Goal: Information Seeking & Learning: Learn about a topic

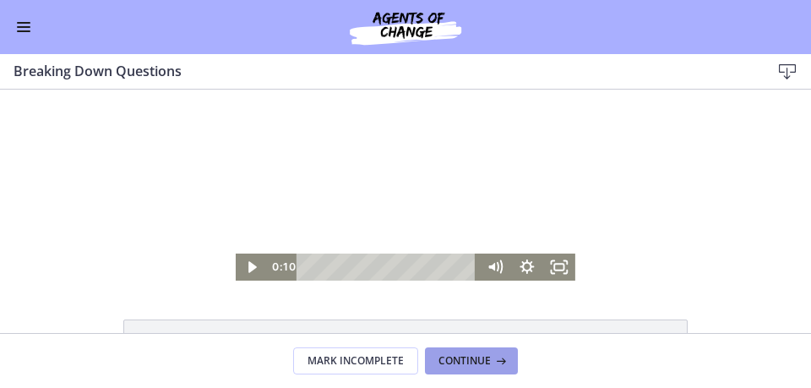
click at [470, 362] on span "Continue" at bounding box center [465, 361] width 52 height 14
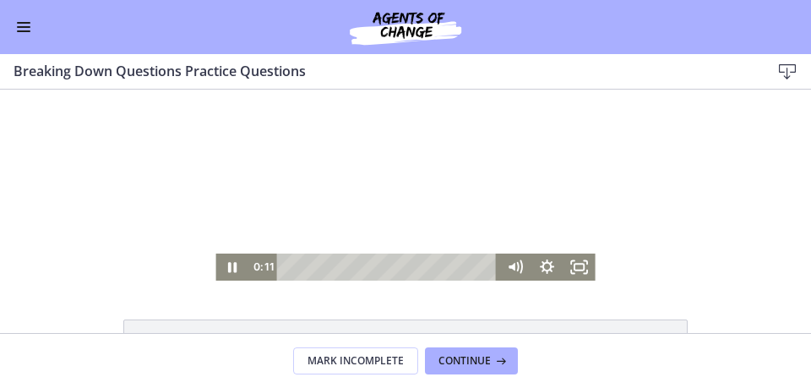
click at [323, 201] on div at bounding box center [405, 185] width 379 height 191
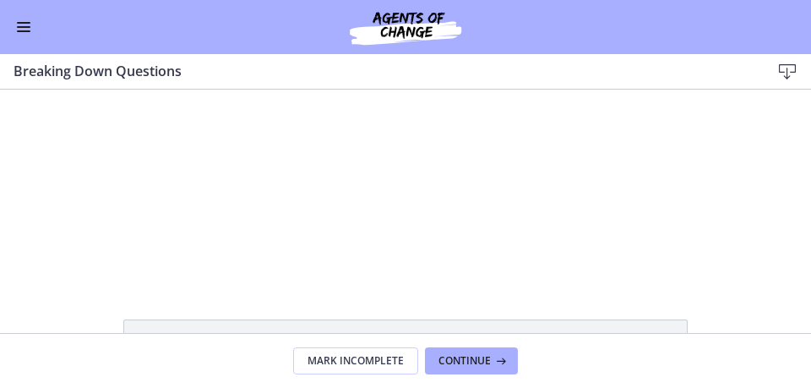
click at [21, 28] on button "Enable menu" at bounding box center [24, 27] width 20 height 20
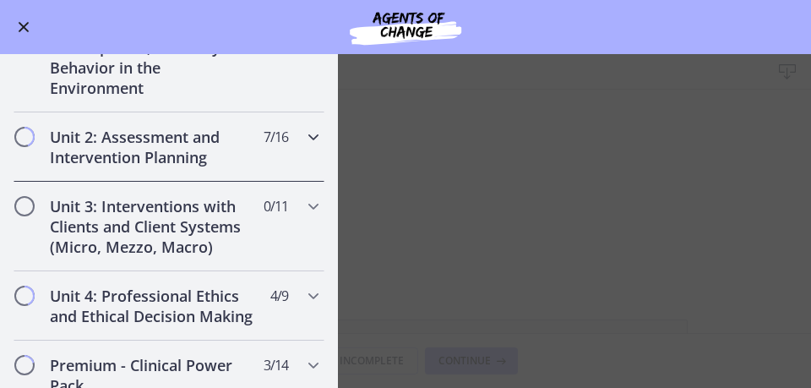
click at [213, 132] on h2 "Unit 2: Assessment and Intervention Planning" at bounding box center [153, 147] width 206 height 41
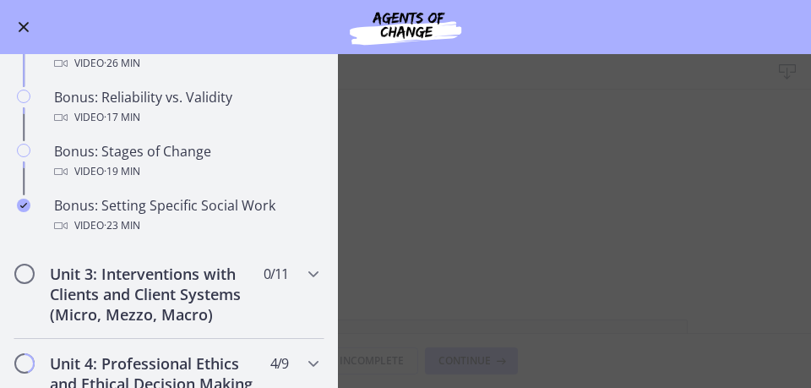
scroll to position [1503, 0]
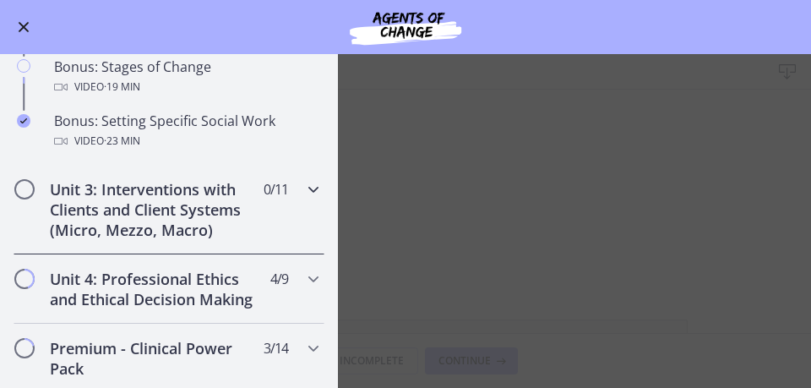
click at [167, 205] on h2 "Unit 3: Interventions with Clients and Client Systems (Micro, Mezzo, Macro)" at bounding box center [153, 209] width 206 height 61
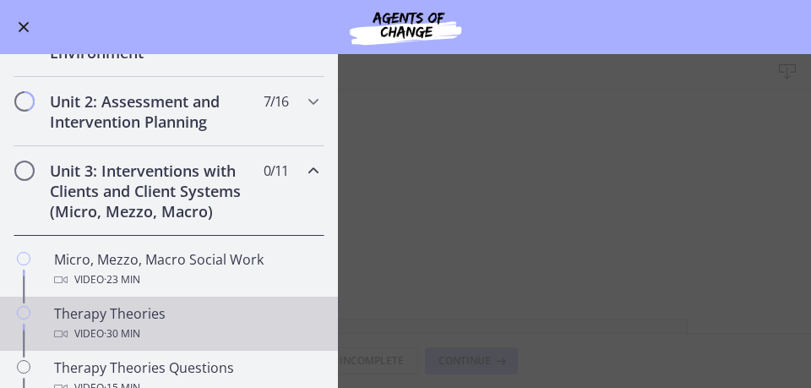
scroll to position [402, 0]
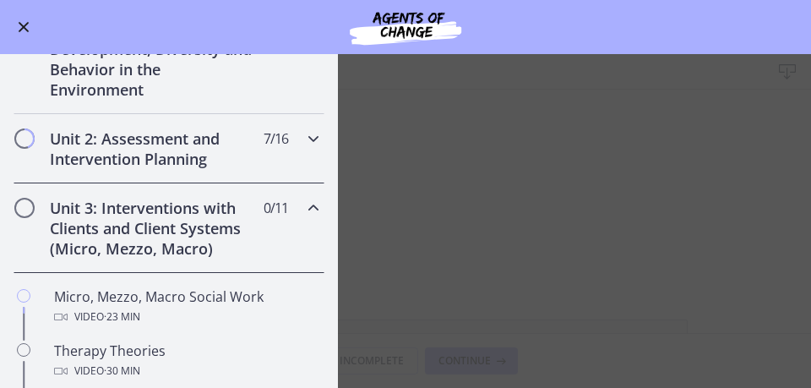
click at [169, 156] on h2 "Unit 2: Assessment and Intervention Planning" at bounding box center [153, 148] width 206 height 41
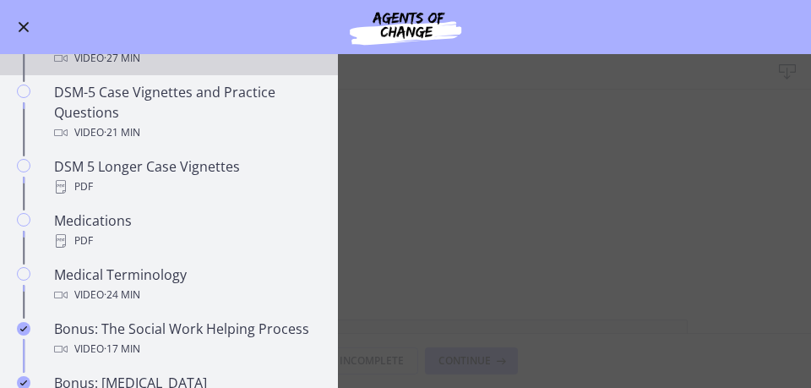
scroll to position [1121, 0]
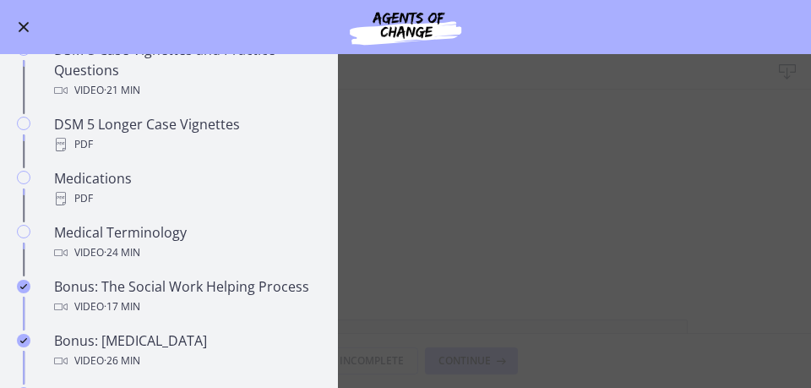
click at [465, 251] on main "Breaking Down Questions Download Enable fullscreen Breaking Down Questions Slid…" at bounding box center [405, 221] width 811 height 334
click at [20, 23] on span "Enable menu" at bounding box center [24, 27] width 11 height 11
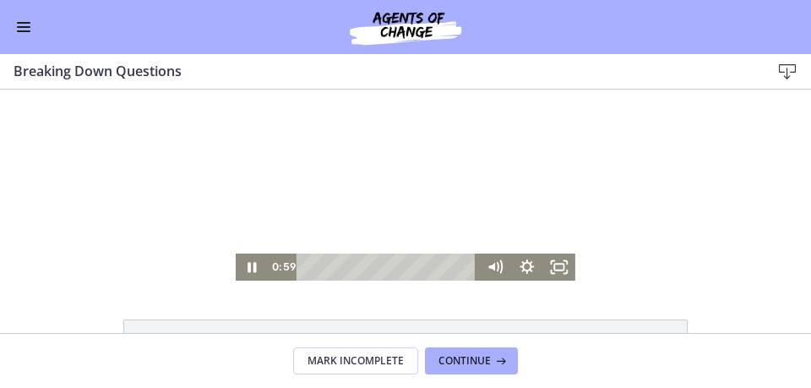
click at [377, 191] on div at bounding box center [406, 185] width 340 height 191
